Goal: Information Seeking & Learning: Learn about a topic

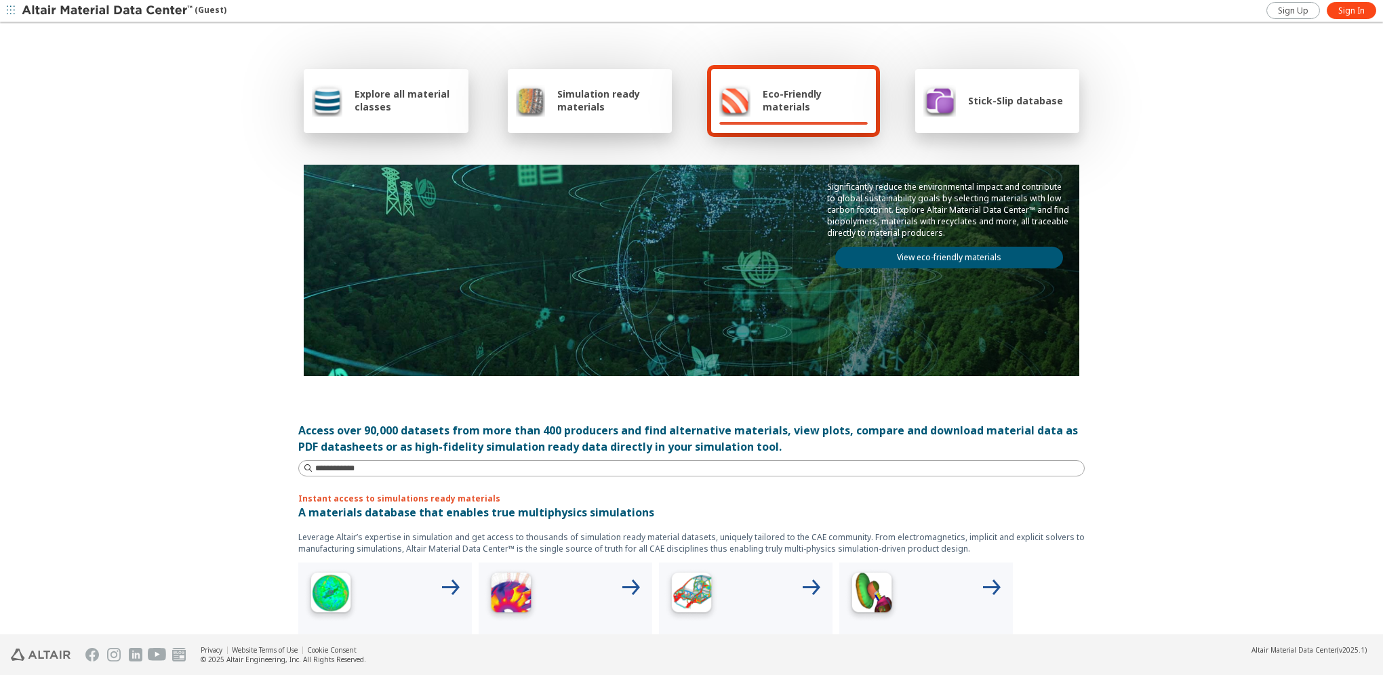
click at [127, 214] on div "Explore all material classes Simulation ready materials Eco-Friendly materials …" at bounding box center [691, 330] width 1383 height 612
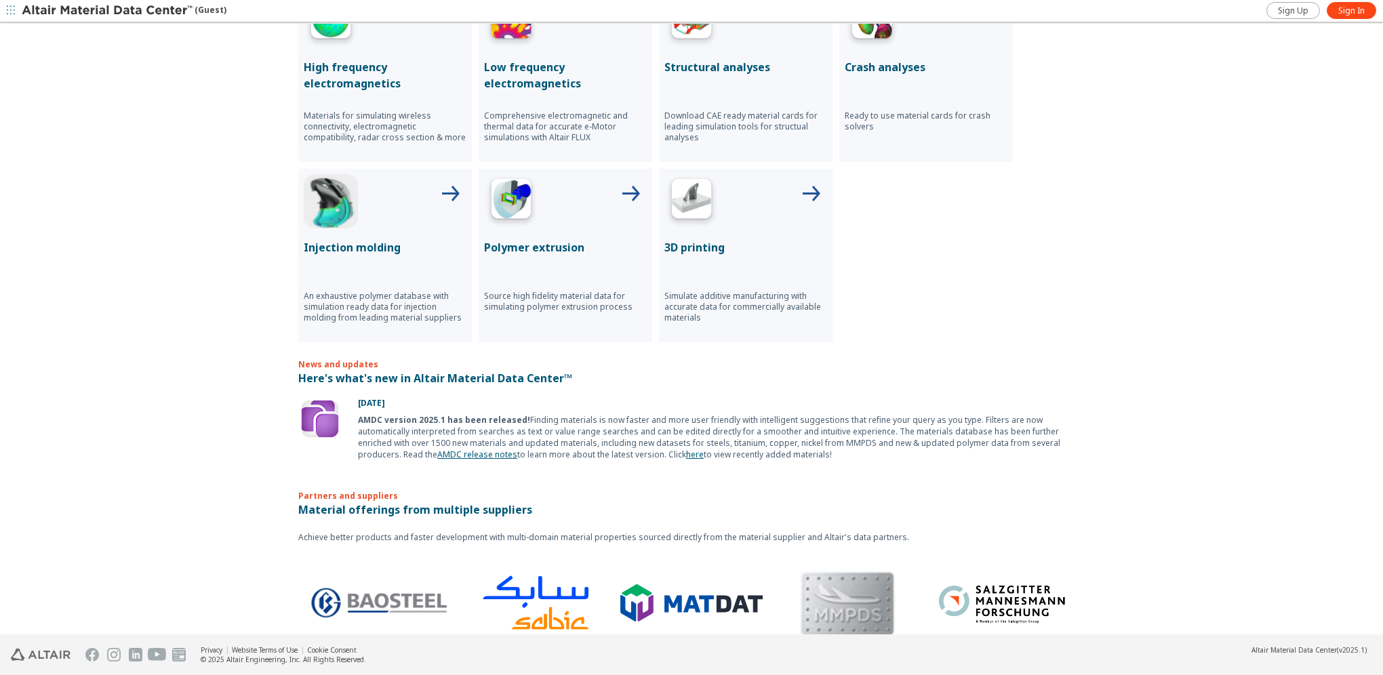
scroll to position [591, 0]
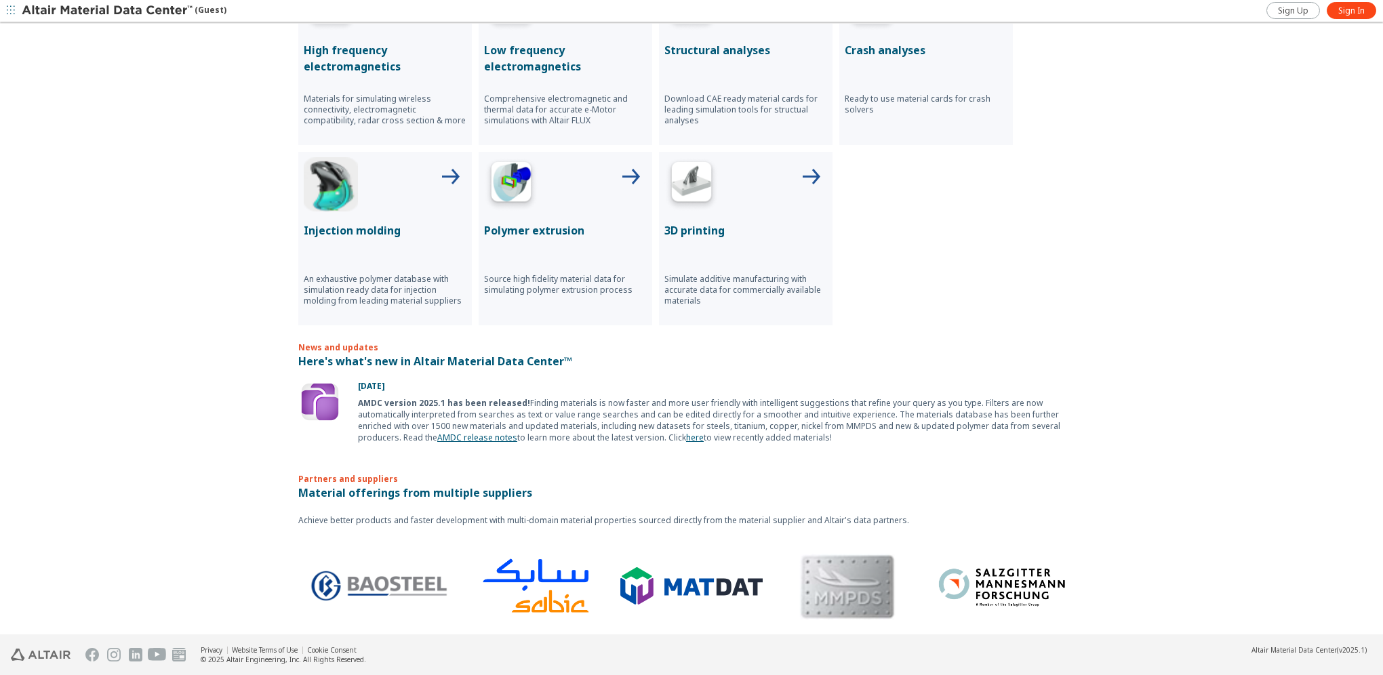
click at [345, 353] on p "Here's what's new in Altair Material Data Center™" at bounding box center [691, 361] width 787 height 16
click at [376, 392] on div "August 4, 2025 AMDC version 2025.1 has been released! Finding materials is now …" at bounding box center [717, 411] width 735 height 63
click at [488, 357] on p "Here's what's new in Altair Material Data Center™" at bounding box center [691, 361] width 787 height 16
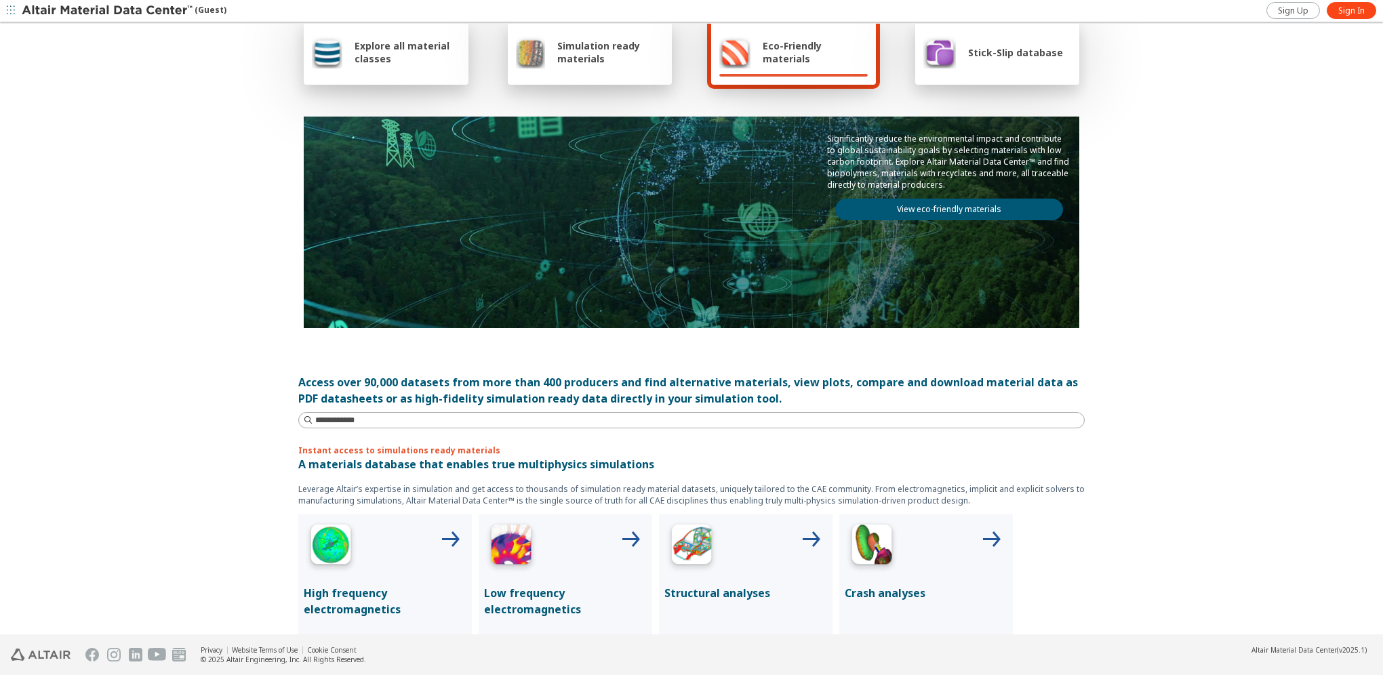
scroll to position [0, 0]
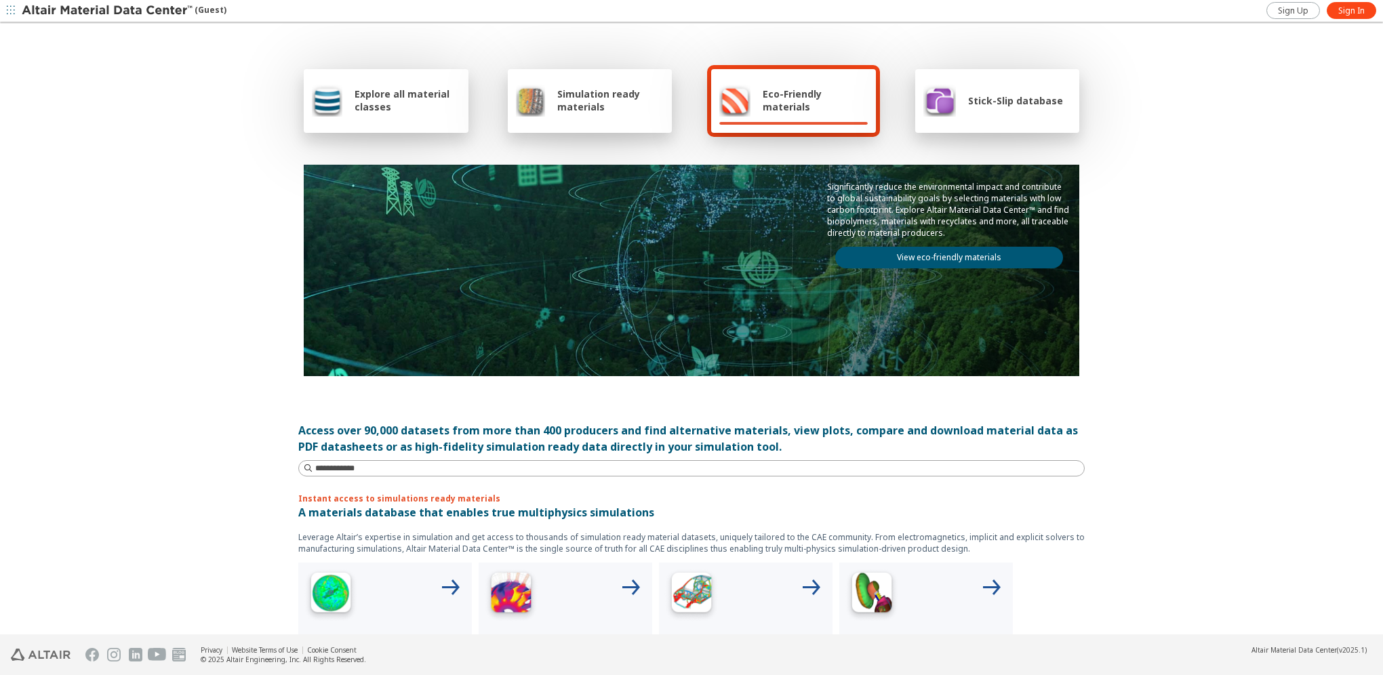
click at [368, 108] on span "Explore all material classes" at bounding box center [408, 100] width 106 height 26
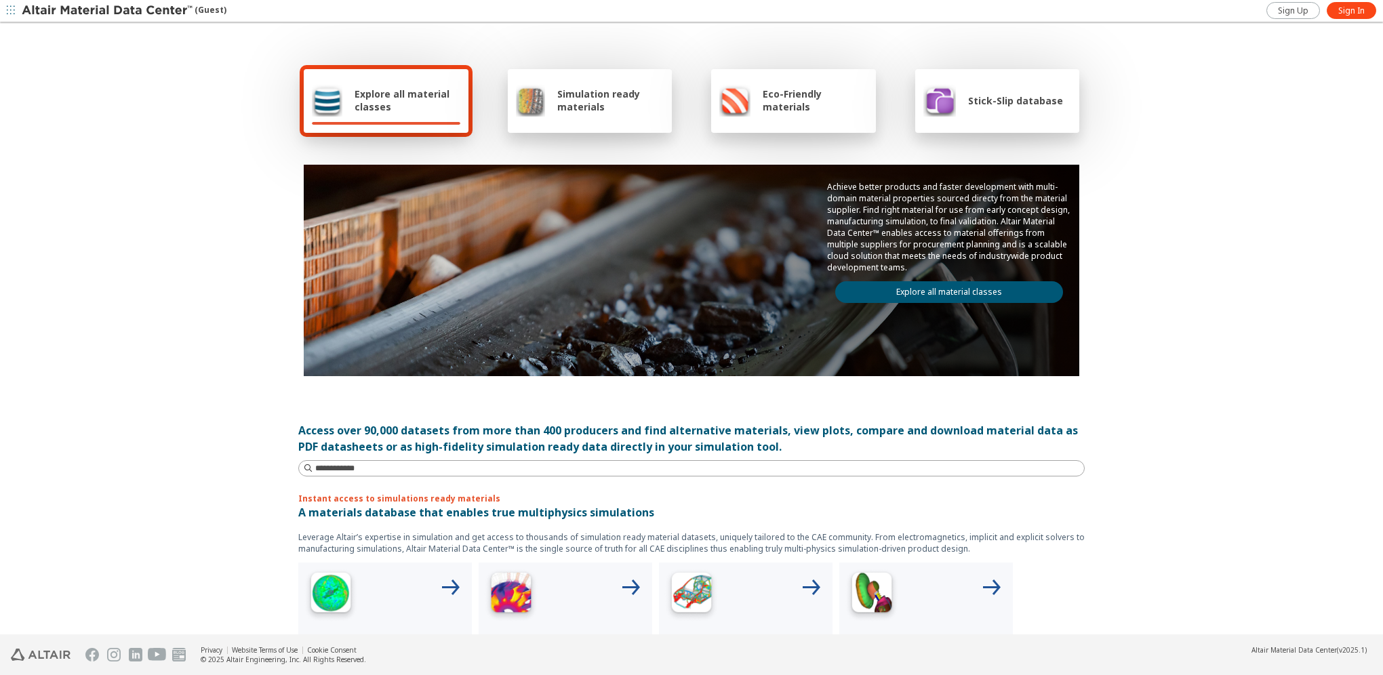
click at [974, 289] on link "Explore all material classes" at bounding box center [949, 292] width 228 height 22
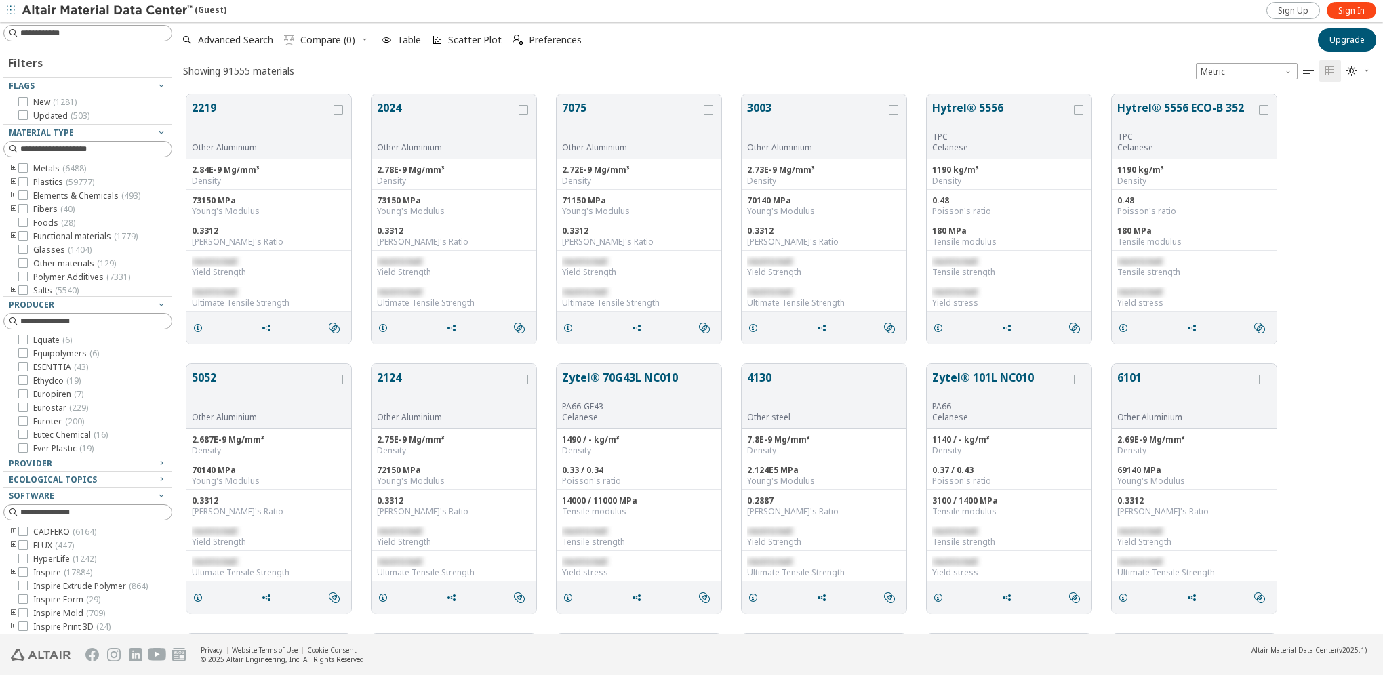
scroll to position [2848, 0]
click at [21, 258] on icon at bounding box center [22, 253] width 9 height 9
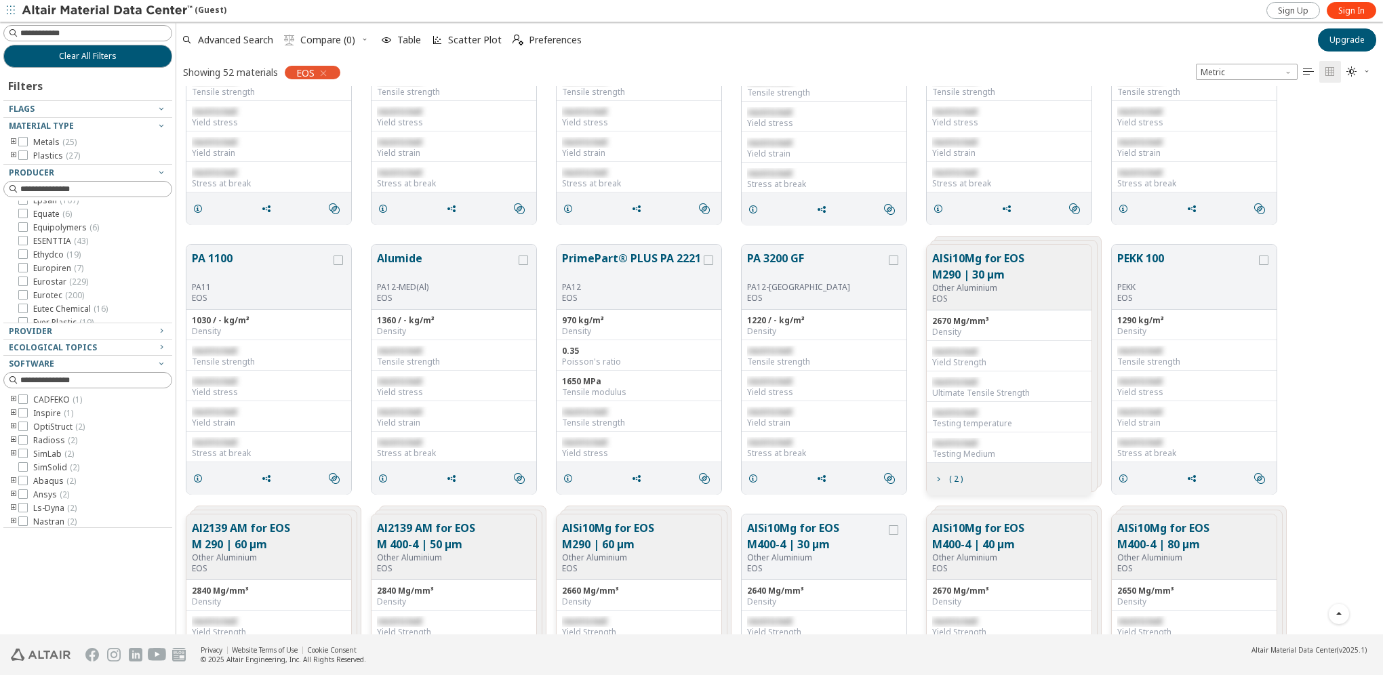
scroll to position [119, 0]
click at [22, 154] on icon at bounding box center [22, 155] width 9 height 9
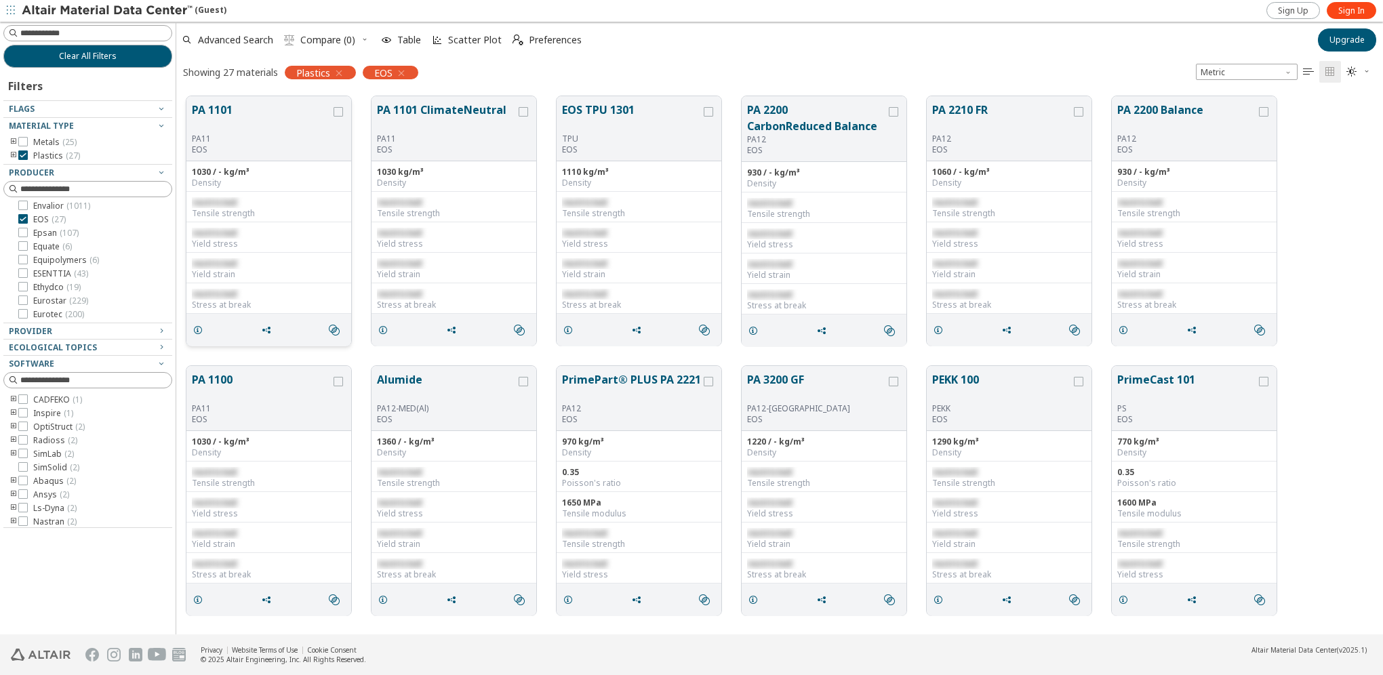
click at [207, 111] on button "PA 1101" at bounding box center [261, 118] width 139 height 32
